Goal: Task Accomplishment & Management: Manage account settings

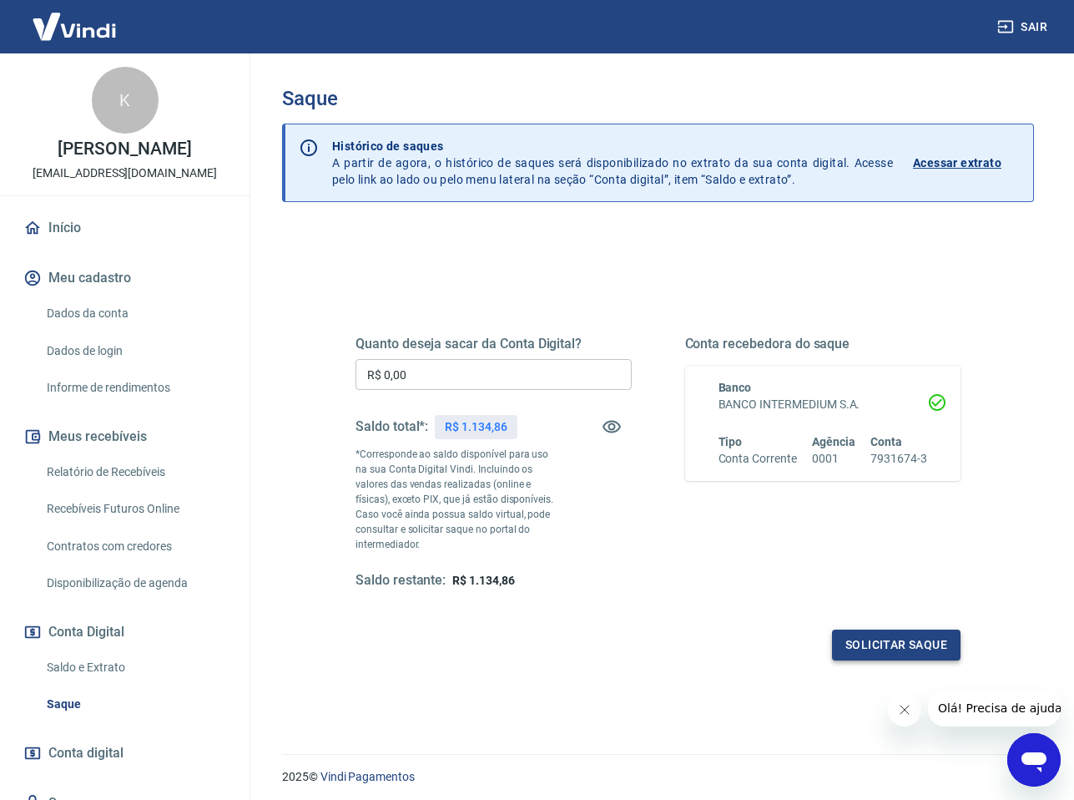
click at [861, 648] on button "Solicitar saque" at bounding box center [896, 644] width 129 height 31
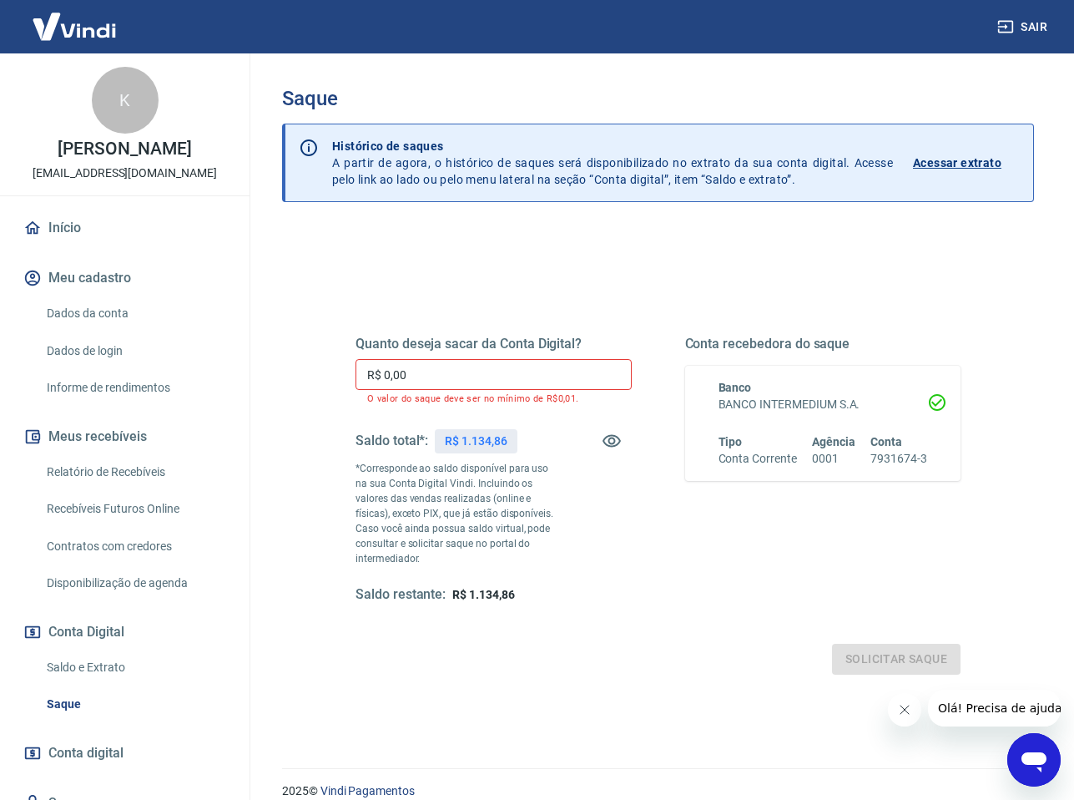
click at [462, 367] on input "R$ 0,00" at bounding box center [494, 374] width 276 height 31
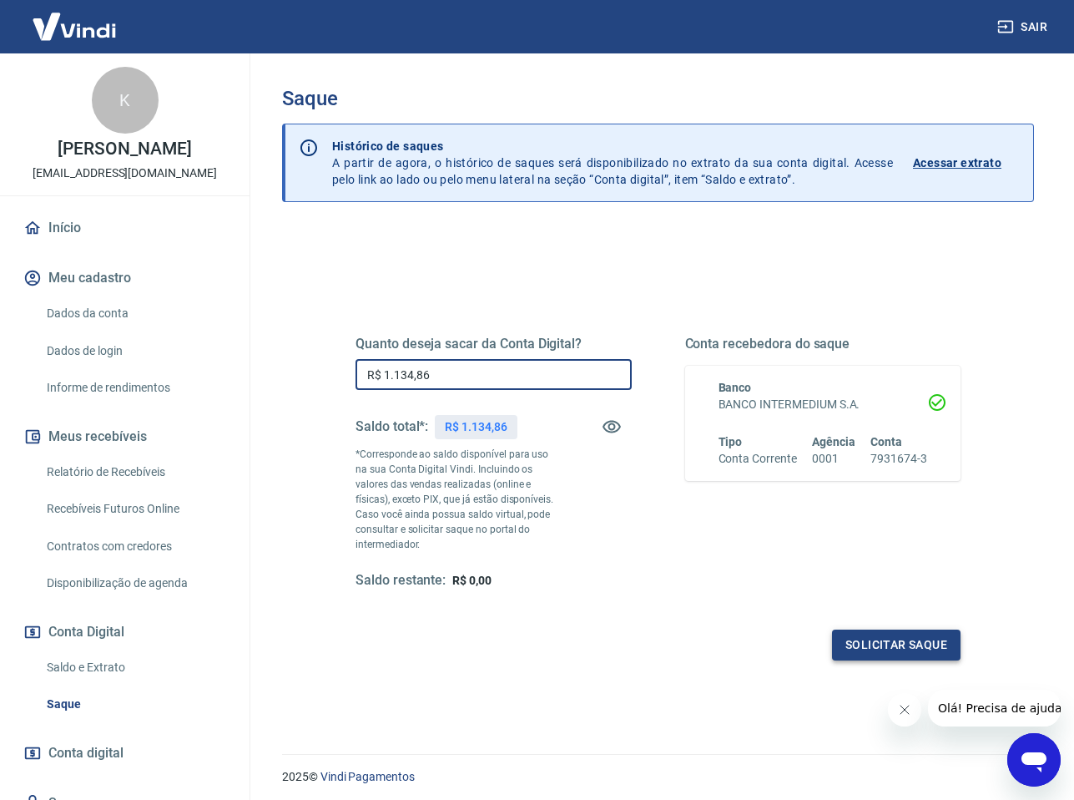
type input "R$ 1.134,86"
click at [852, 653] on button "Solicitar saque" at bounding box center [896, 644] width 129 height 31
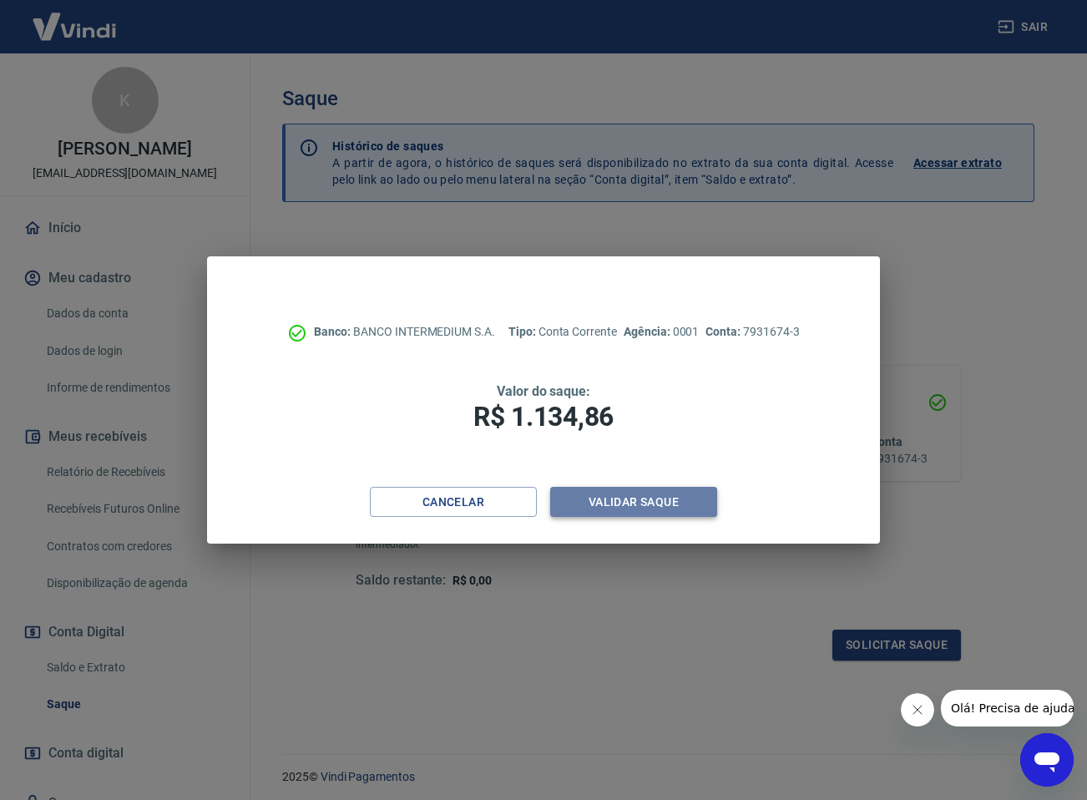
click at [683, 498] on button "Validar saque" at bounding box center [633, 502] width 167 height 31
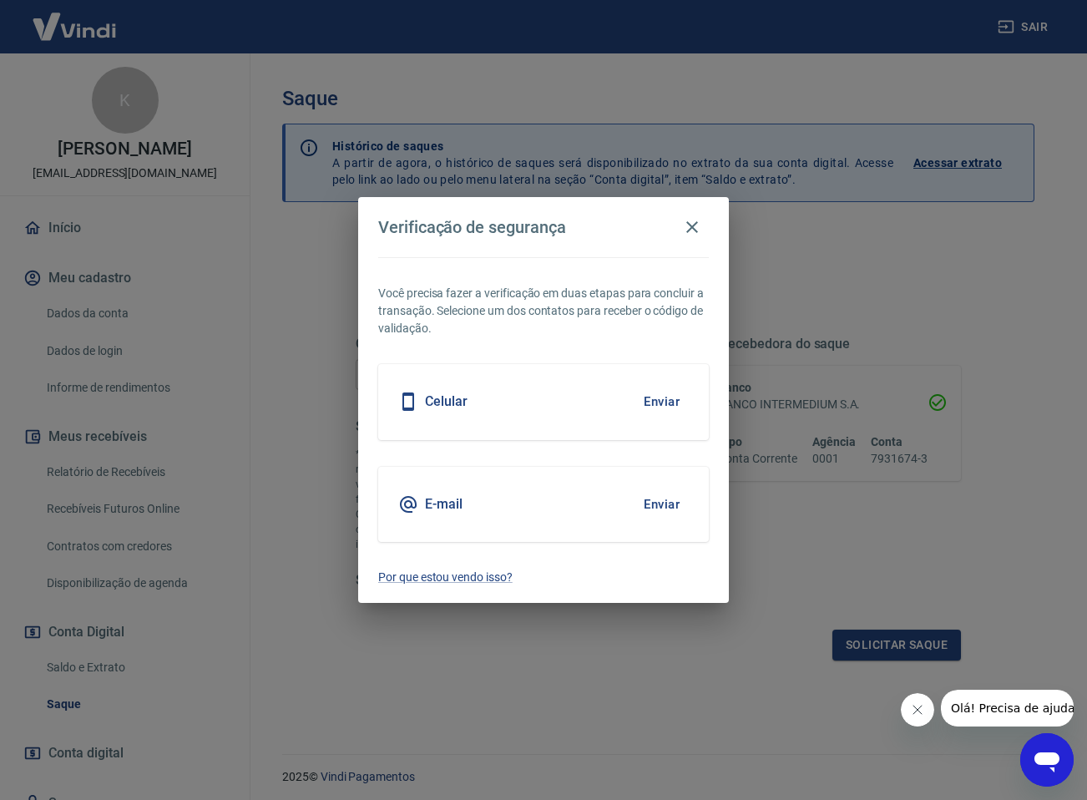
click at [654, 408] on button "Enviar" at bounding box center [661, 401] width 54 height 35
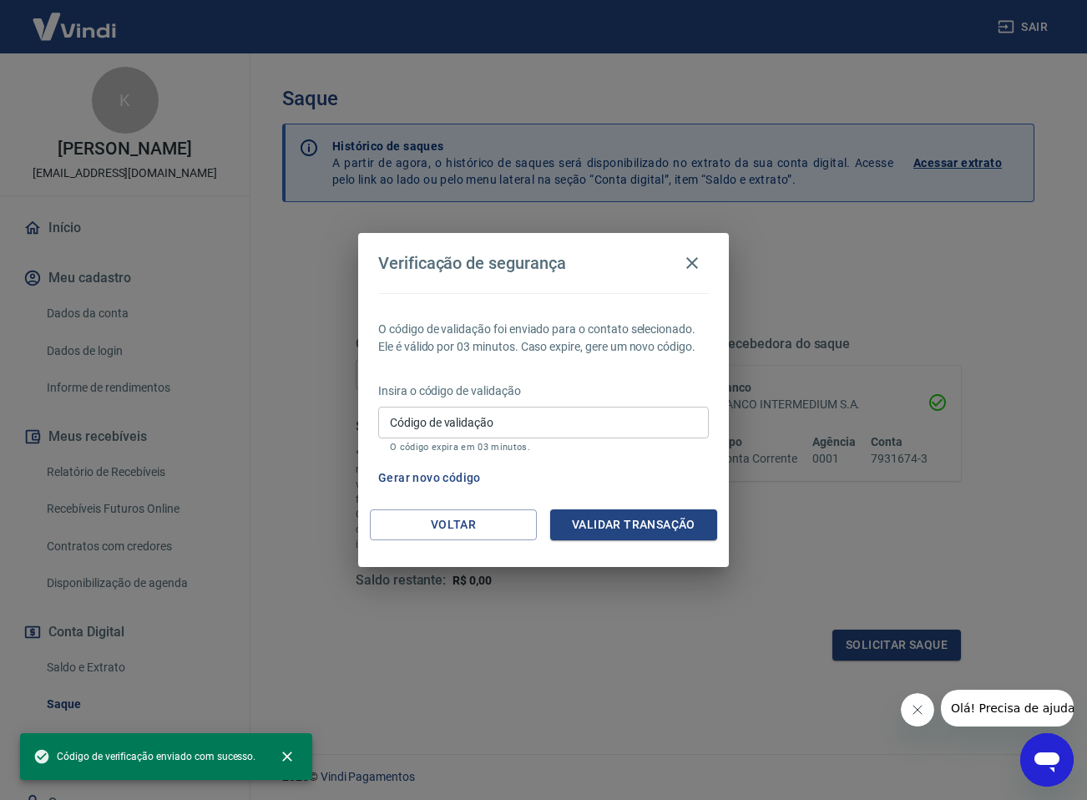
click at [643, 425] on input "Código de validação" at bounding box center [543, 422] width 331 height 31
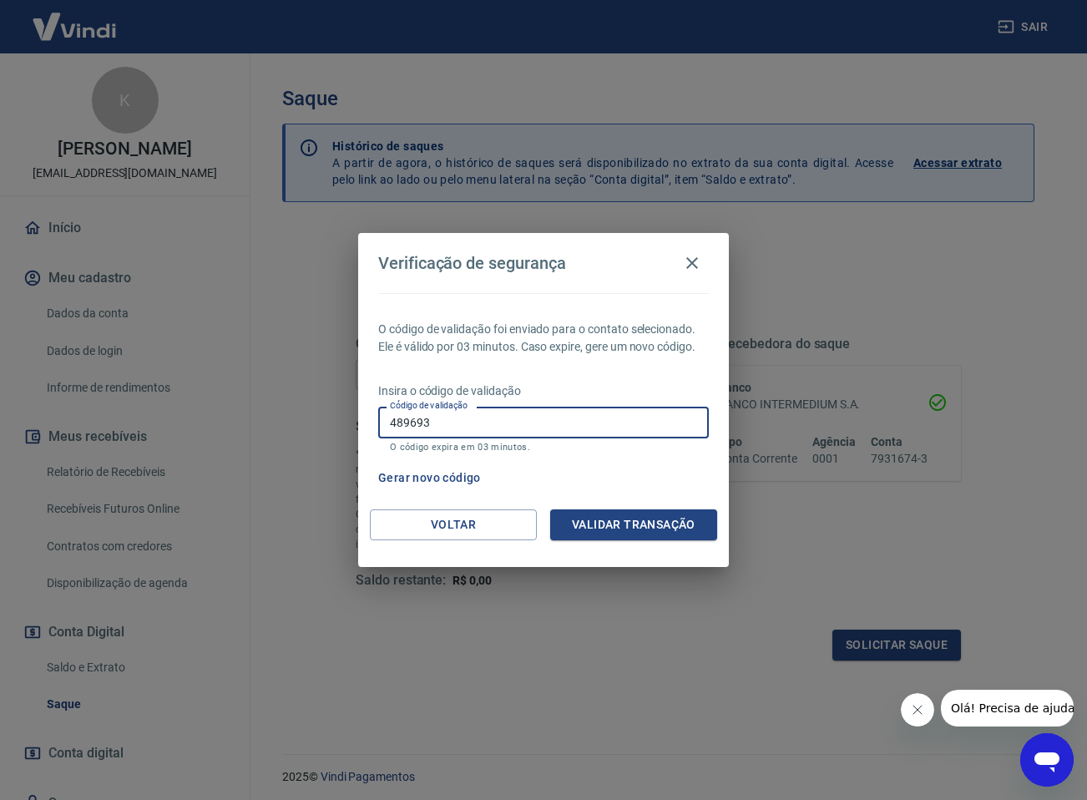
type input "489693"
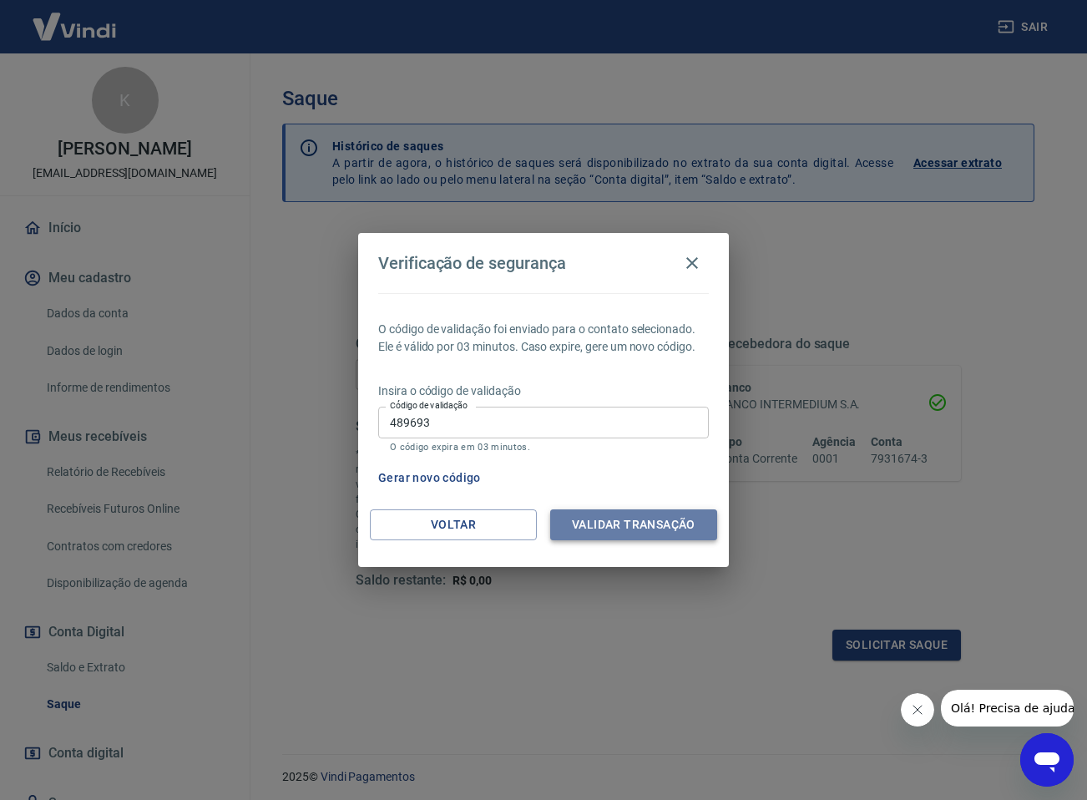
click at [670, 521] on button "Validar transação" at bounding box center [633, 524] width 167 height 31
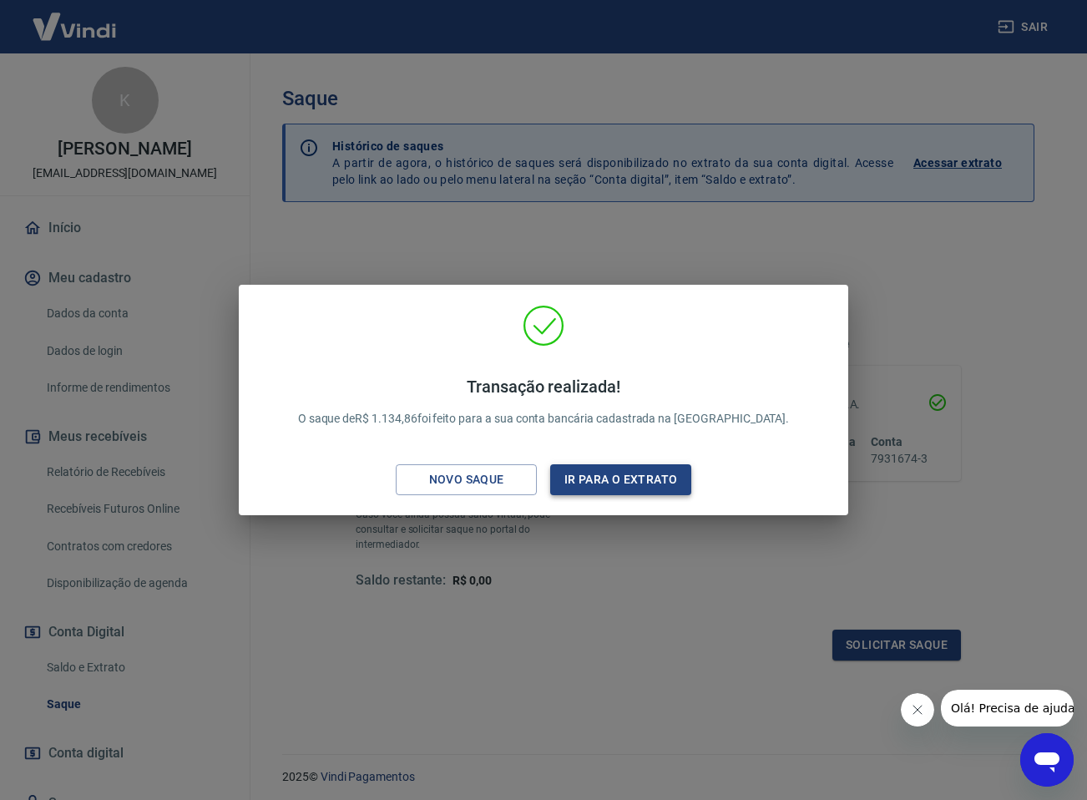
click at [639, 483] on button "Ir para o extrato" at bounding box center [620, 479] width 141 height 31
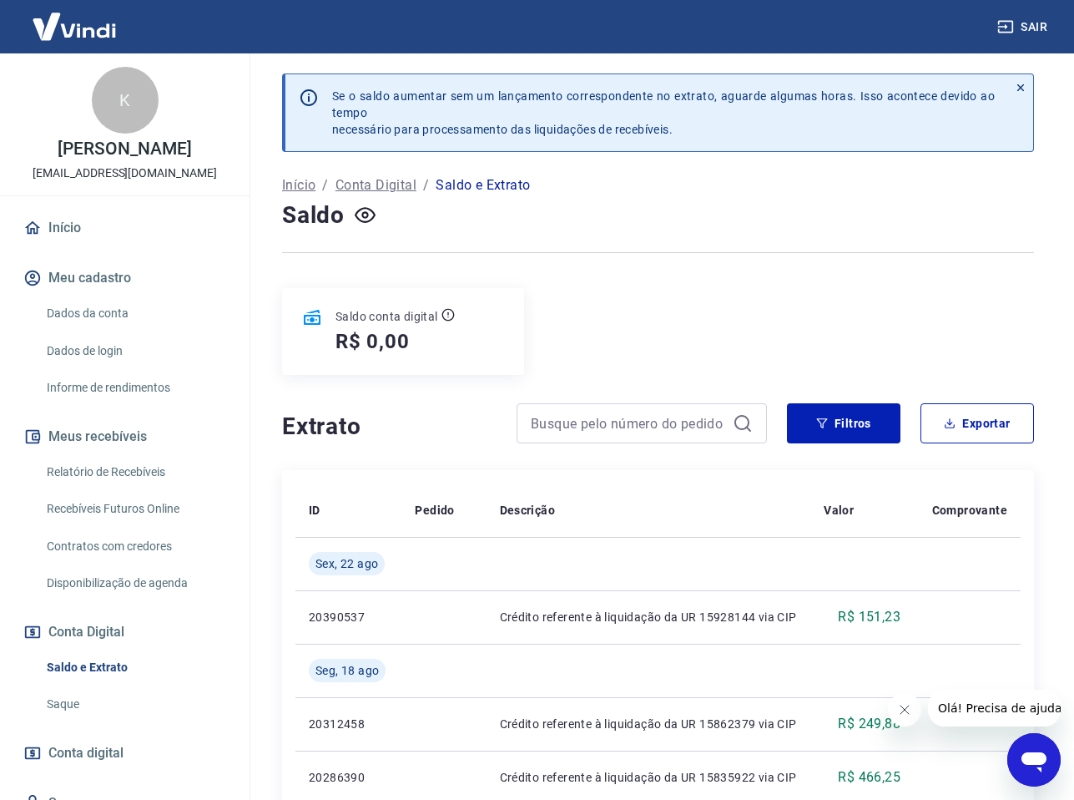
click at [1032, 22] on button "Sair" at bounding box center [1024, 27] width 60 height 31
